Goal: Check status

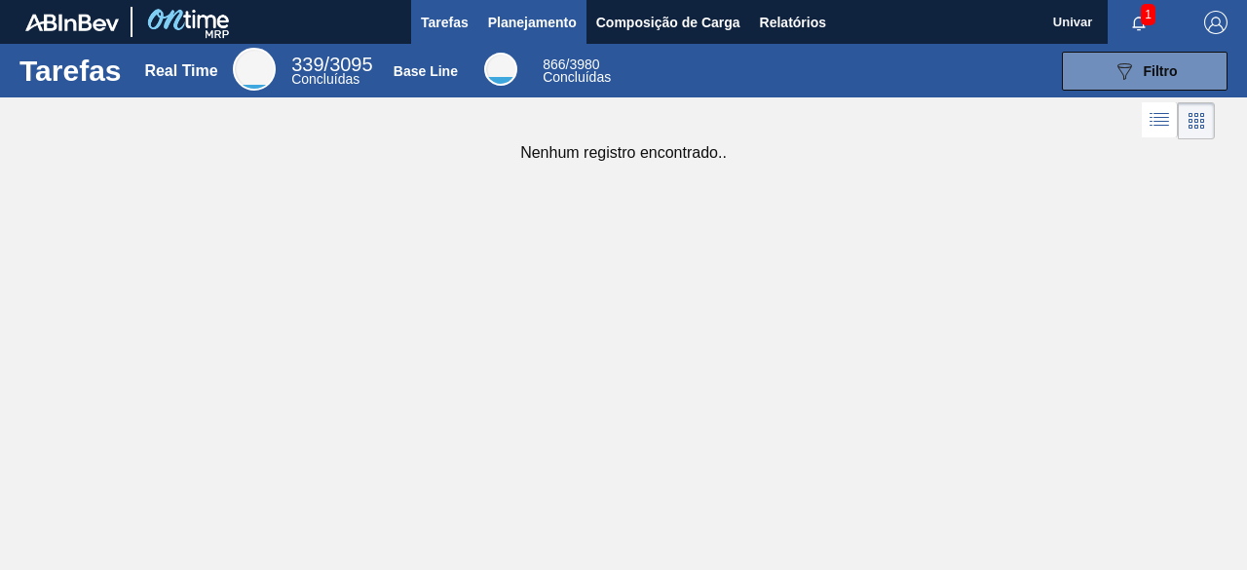
click at [525, 20] on span "Planejamento" at bounding box center [532, 22] width 89 height 23
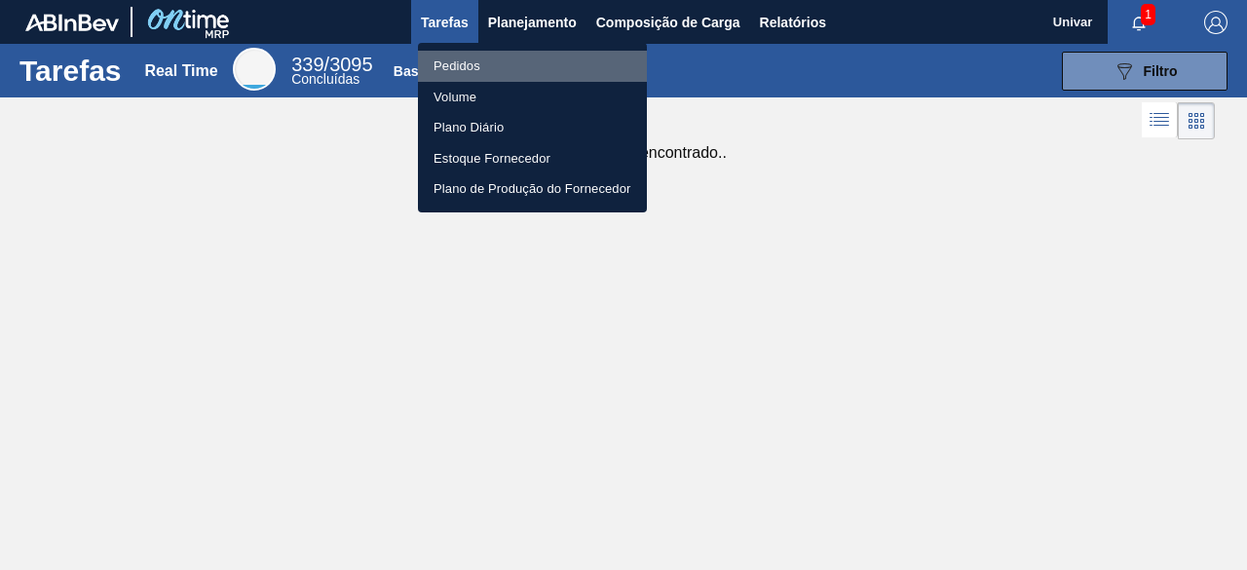
click at [480, 65] on li "Pedidos" at bounding box center [532, 66] width 229 height 31
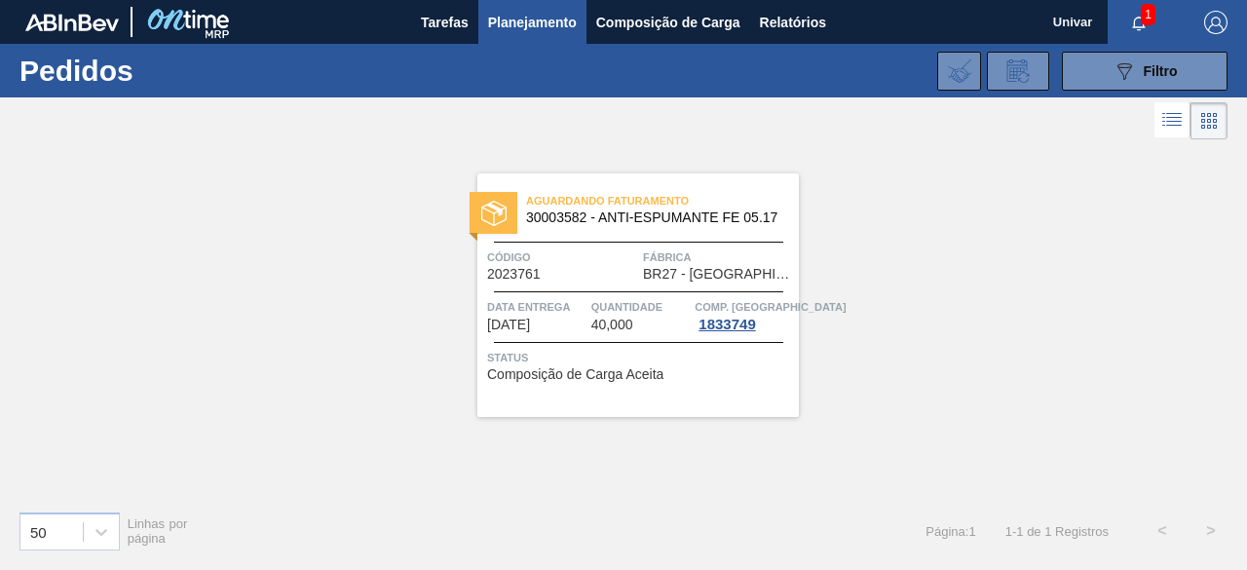
click at [685, 385] on div "Aguardando Faturamento 30003582 - ANTI-ESPUMANTE FE 05.17 Código 2023761 Fábric…" at bounding box center [637, 295] width 321 height 244
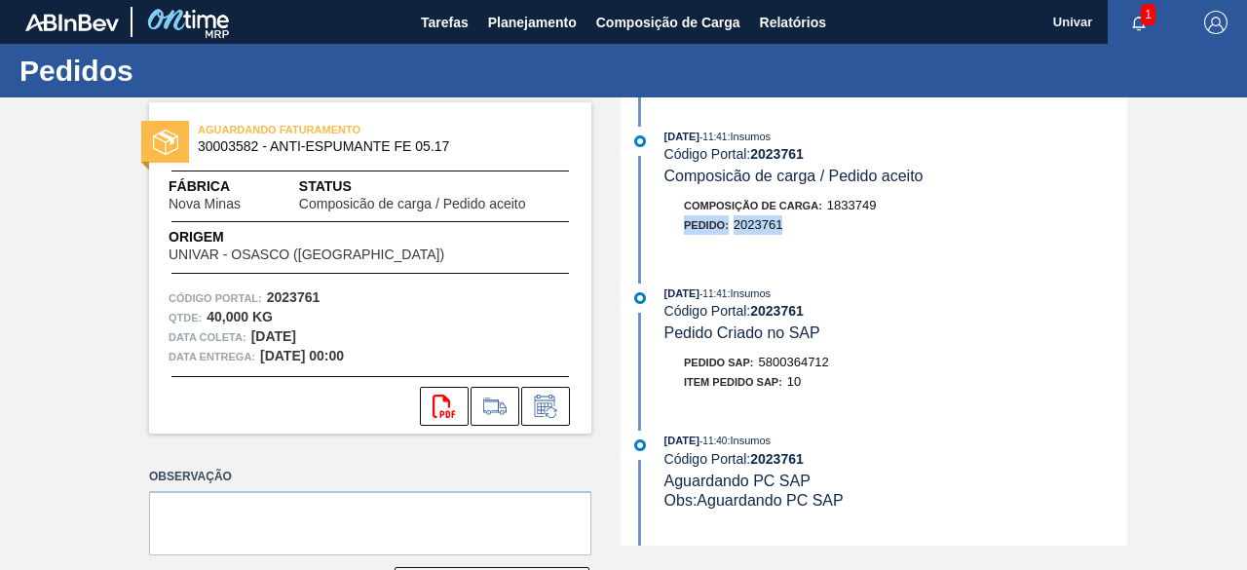
drag, startPoint x: 781, startPoint y: 227, endPoint x: 684, endPoint y: 227, distance: 97.4
click at [684, 227] on div "Pedido : 2023761" at bounding box center [733, 224] width 98 height 19
copy div "Pedido : 2023761"
